Goal: Find specific page/section: Find specific page/section

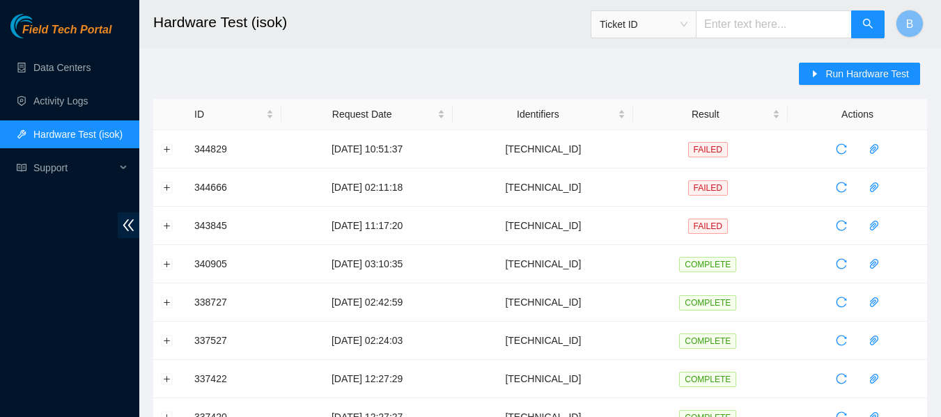
click at [431, 28] on h2 "Hardware Test (isok)" at bounding box center [473, 22] width 640 height 45
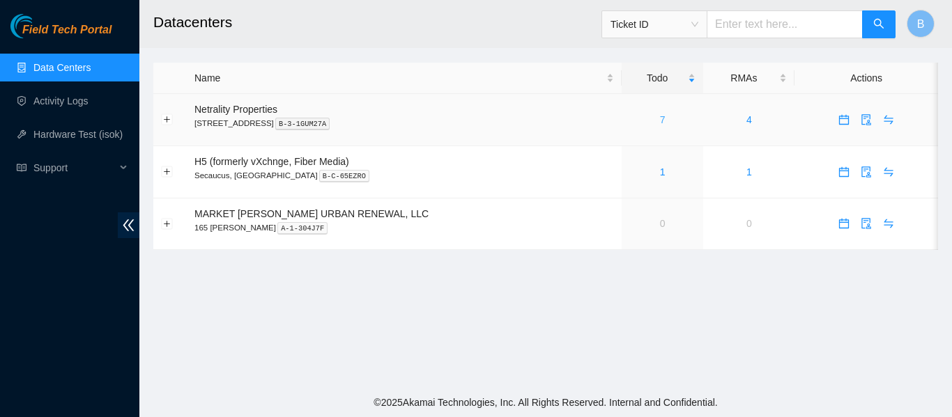
click at [660, 118] on link "7" at bounding box center [663, 119] width 6 height 11
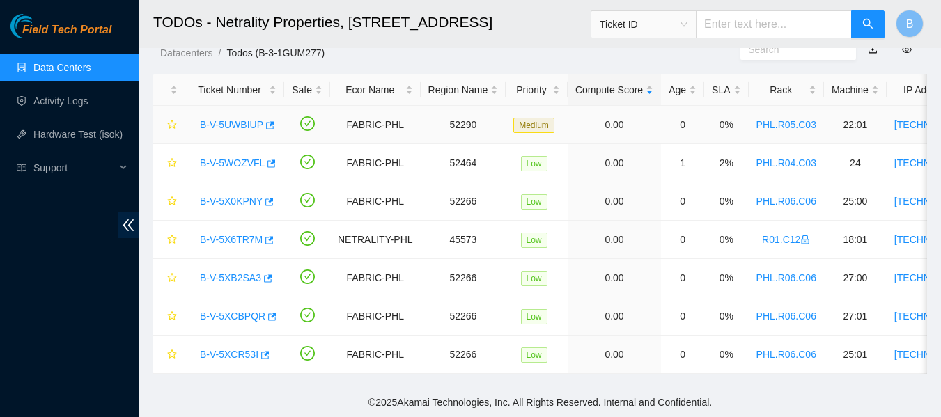
scroll to position [28, 0]
